Goal: Information Seeking & Learning: Learn about a topic

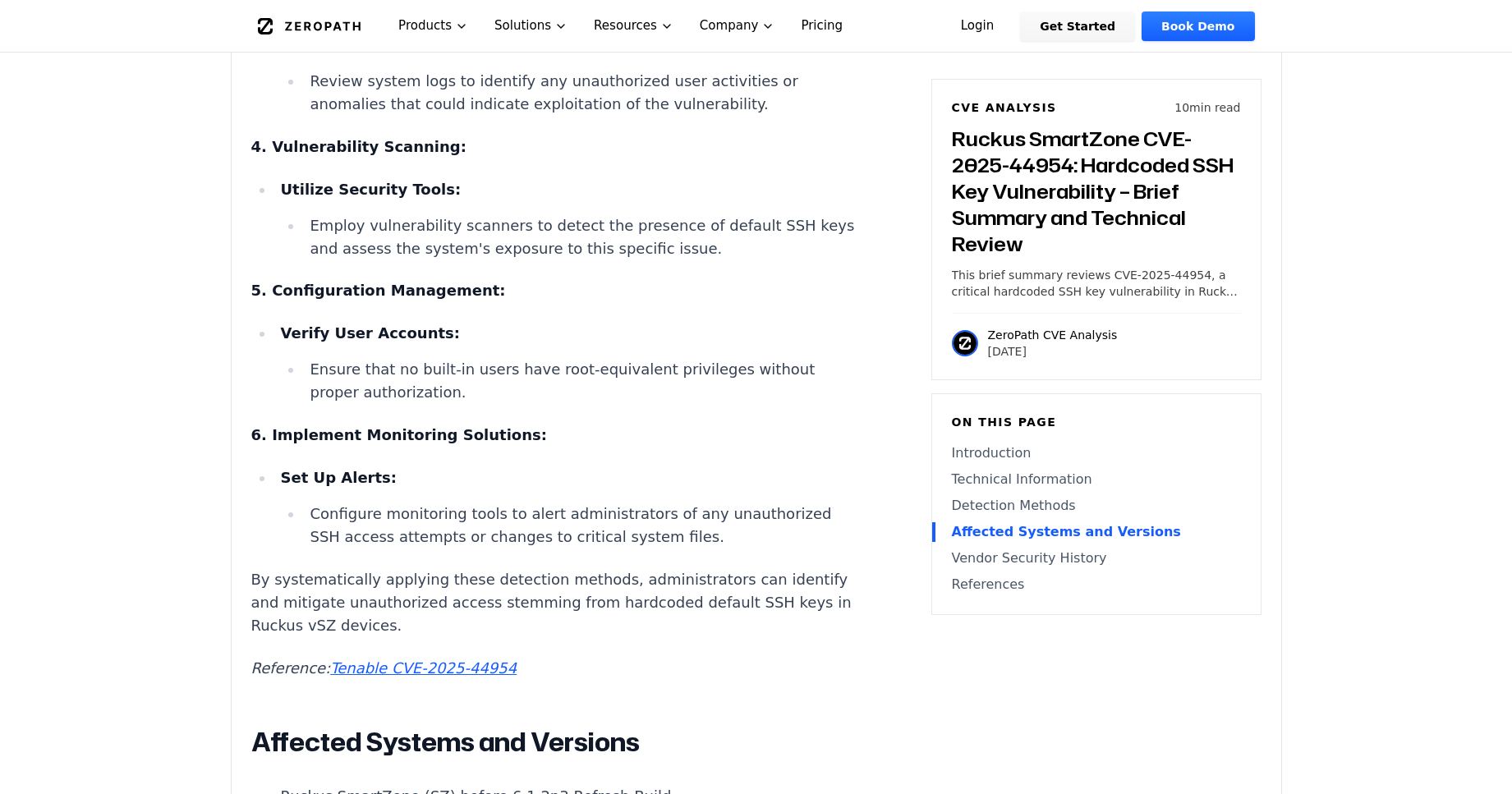
scroll to position [3016, 0]
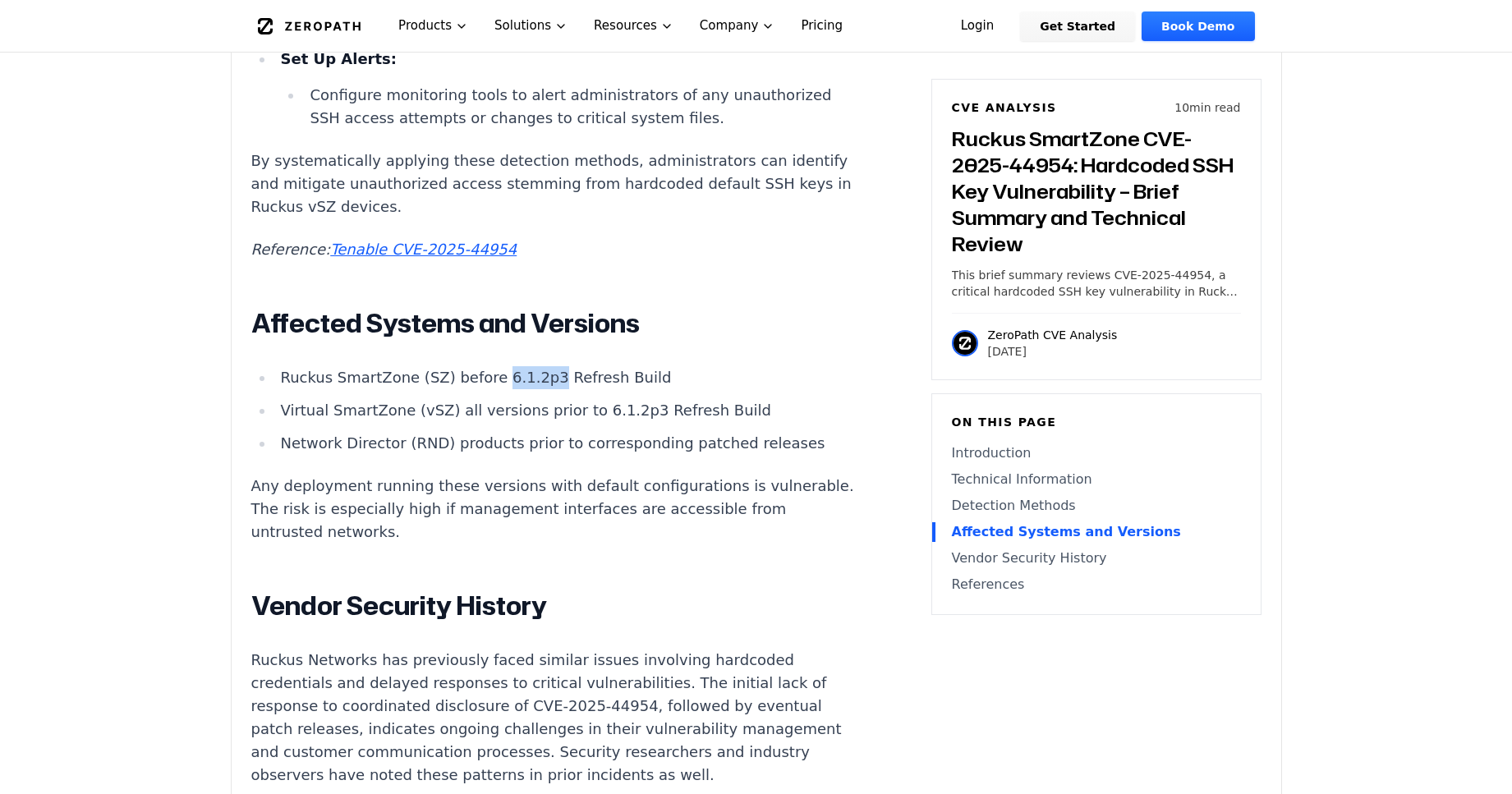
drag, startPoint x: 481, startPoint y: 388, endPoint x: 527, endPoint y: 387, distance: 46.0
click at [527, 387] on li "Ruckus SmartZone (SZ) before 6.1.2p3 Refresh Build" at bounding box center [568, 378] width 588 height 23
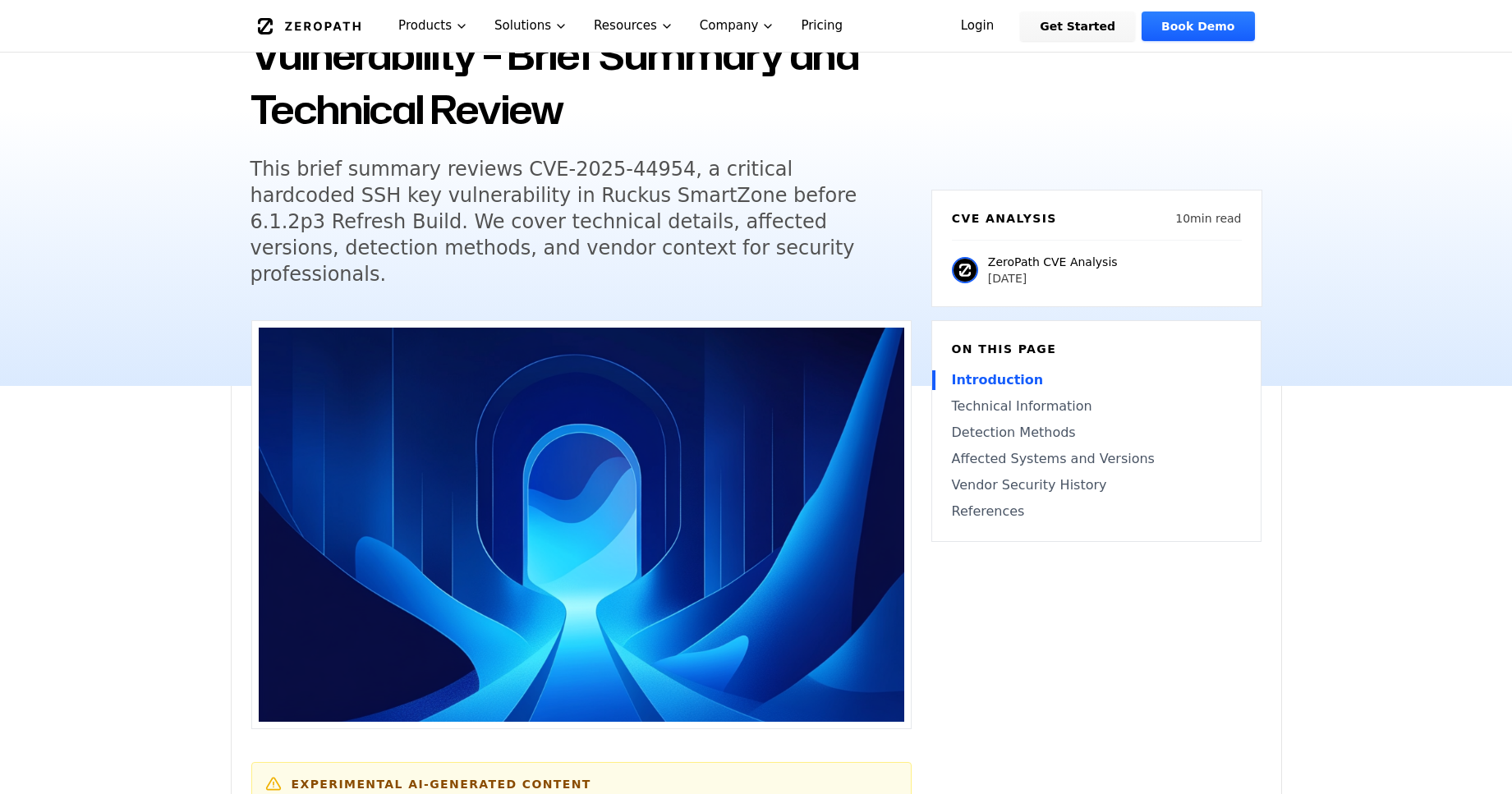
scroll to position [0, 0]
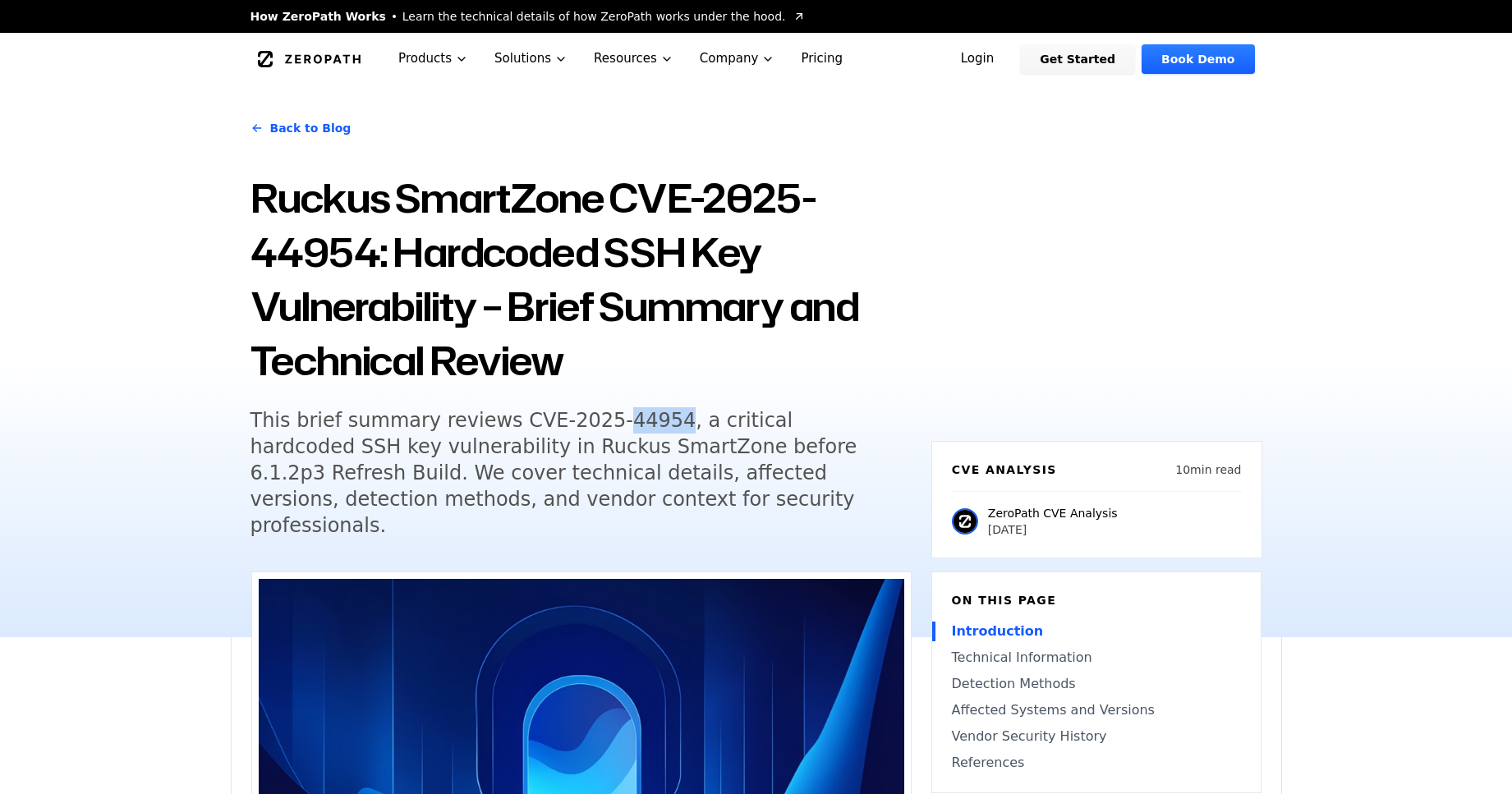
drag, startPoint x: 587, startPoint y: 424, endPoint x: 634, endPoint y: 423, distance: 47.0
click at [634, 423] on h5 "This brief summary reviews CVE-2025-44954, a critical hardcoded SSH key vulnera…" at bounding box center [566, 473] width 631 height 131
copy h5 "44954"
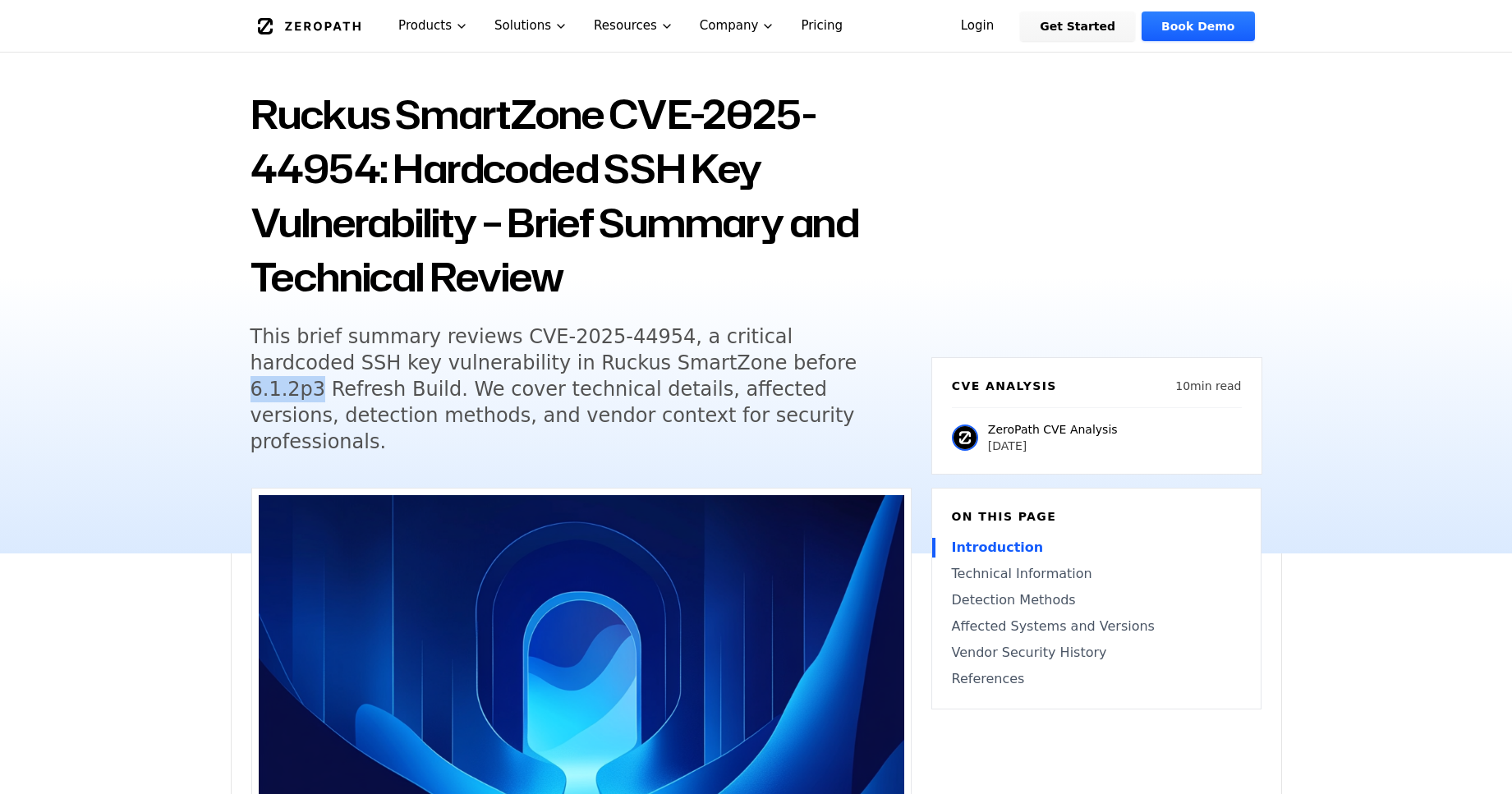
drag, startPoint x: 647, startPoint y: 366, endPoint x: 711, endPoint y: 364, distance: 64.0
click at [711, 364] on h5 "This brief summary reviews CVE-2025-44954, a critical hardcoded SSH key vulnera…" at bounding box center [566, 389] width 631 height 131
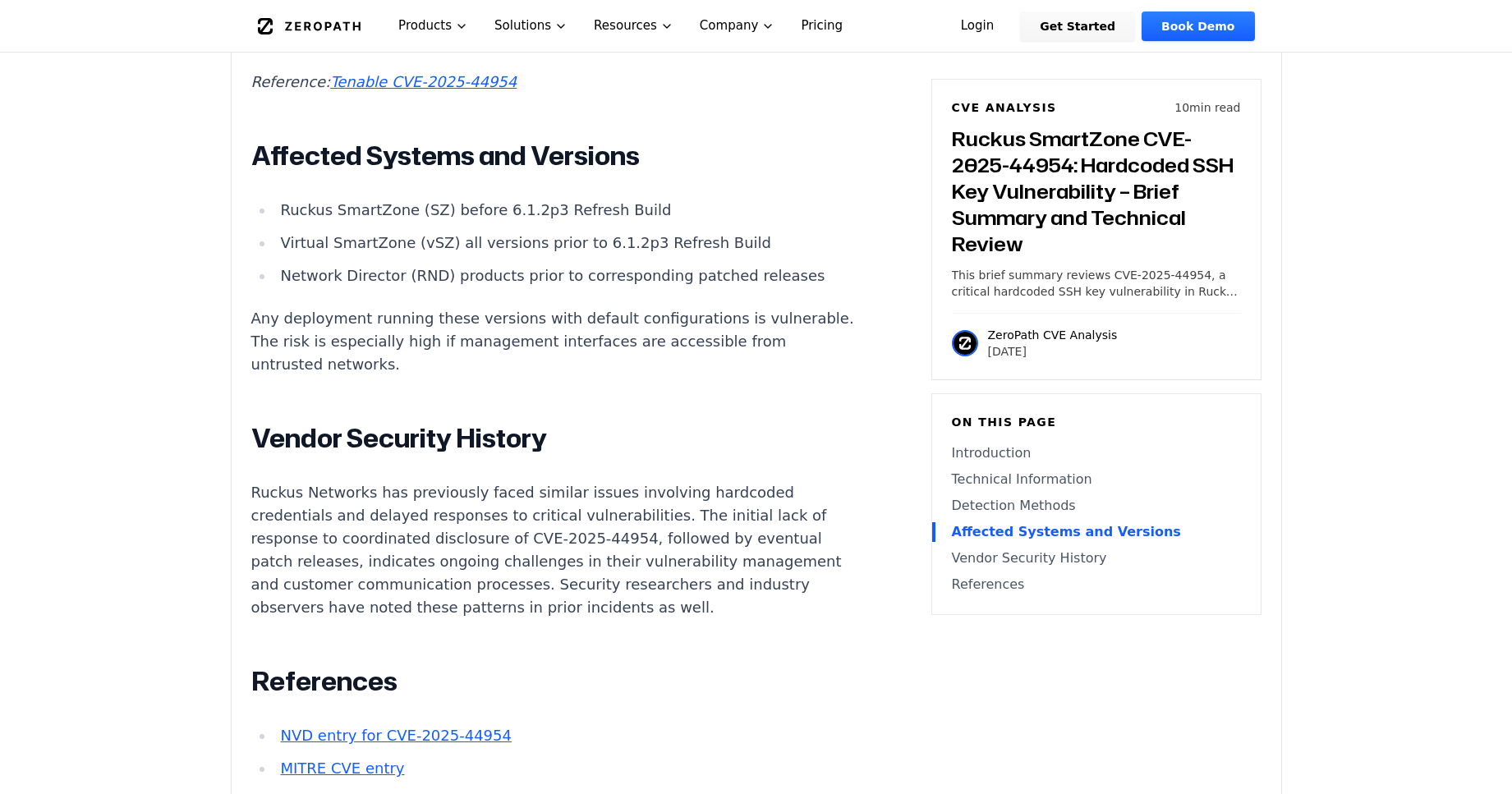
scroll to position [2932, 0]
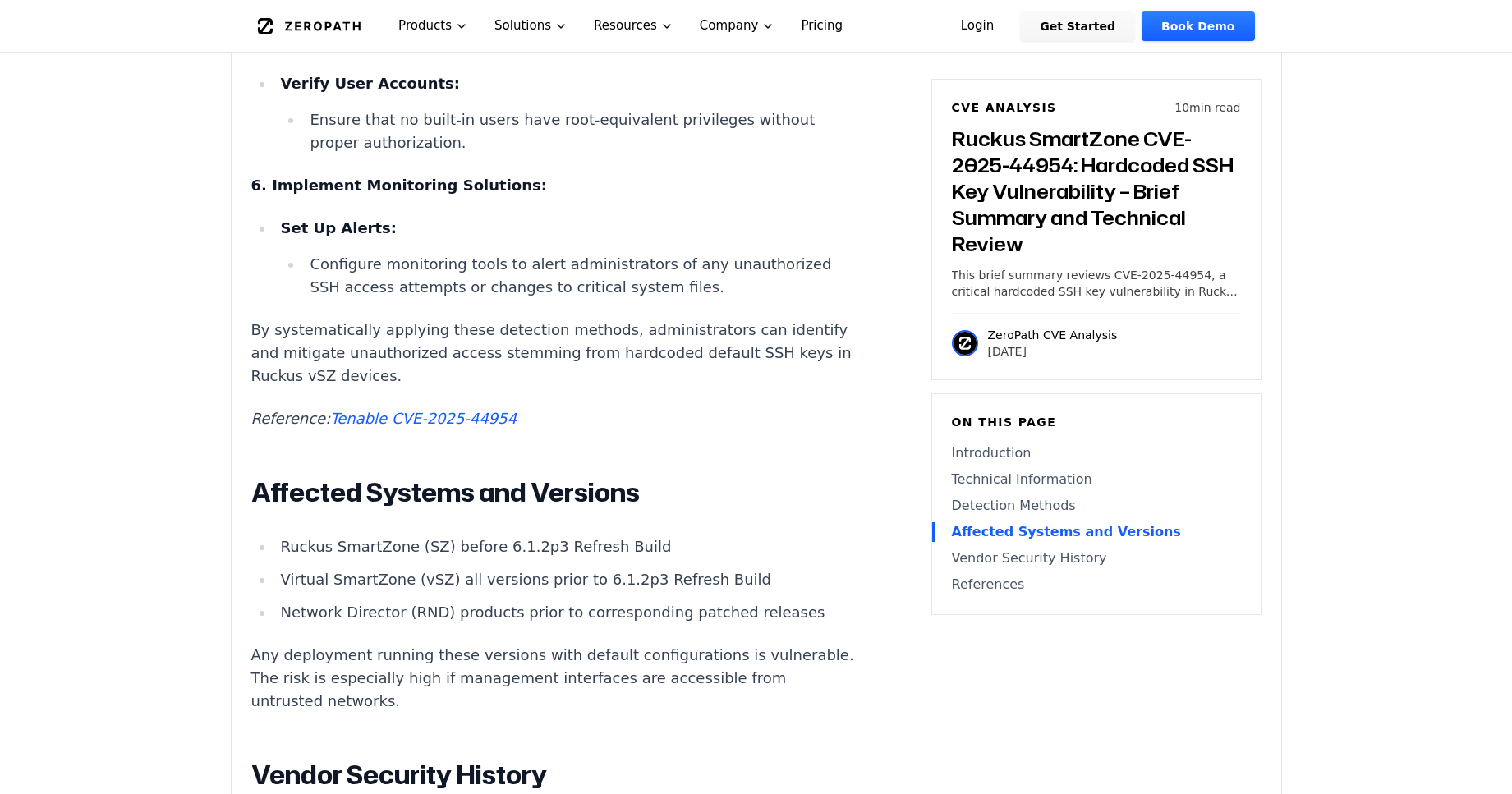
scroll to position [2849, 0]
